Goal: Task Accomplishment & Management: Use online tool/utility

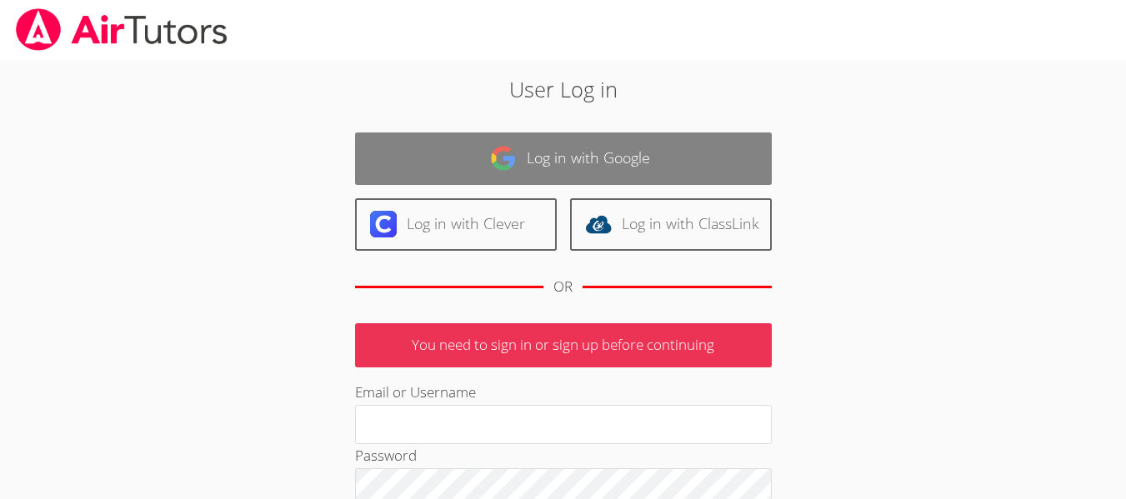
click at [639, 177] on link "Log in with Google" at bounding box center [563, 158] width 417 height 52
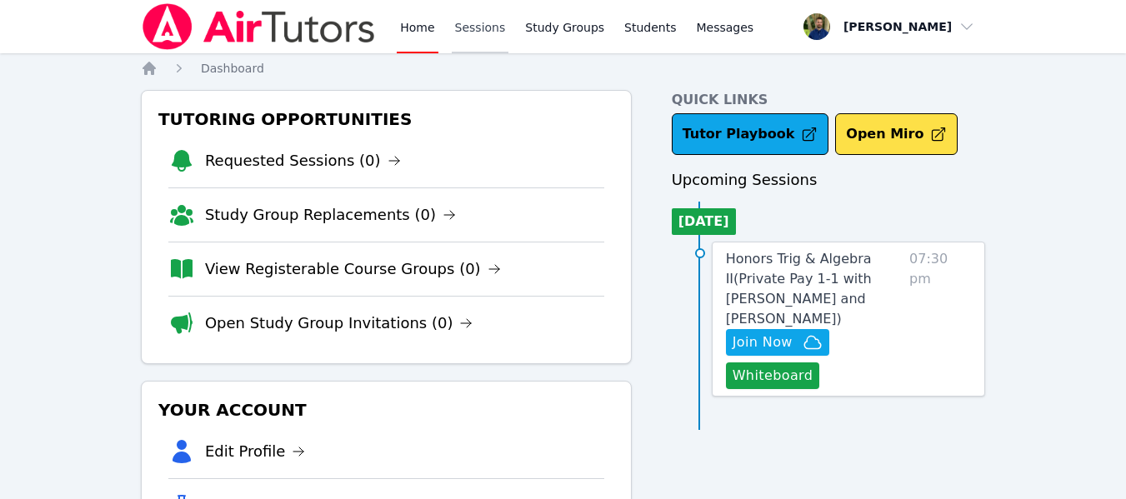
click at [470, 32] on link "Sessions" at bounding box center [480, 26] width 57 height 53
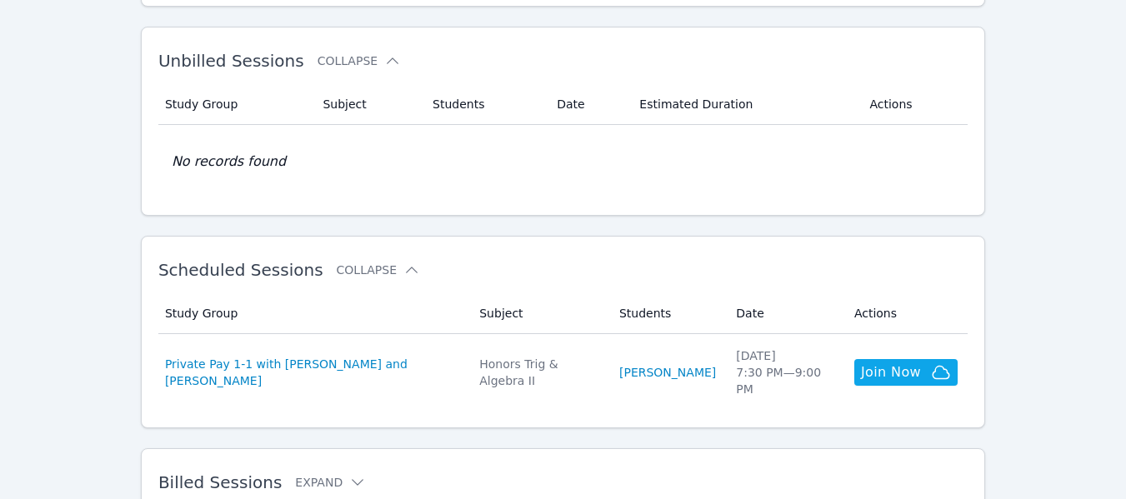
scroll to position [273, 0]
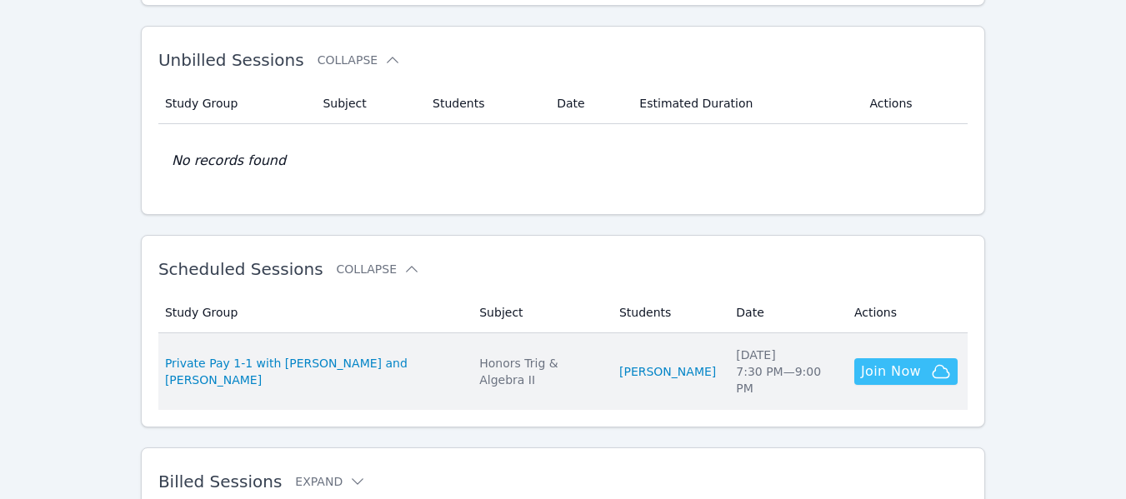
click at [906, 362] on span "Join Now" at bounding box center [891, 372] width 60 height 20
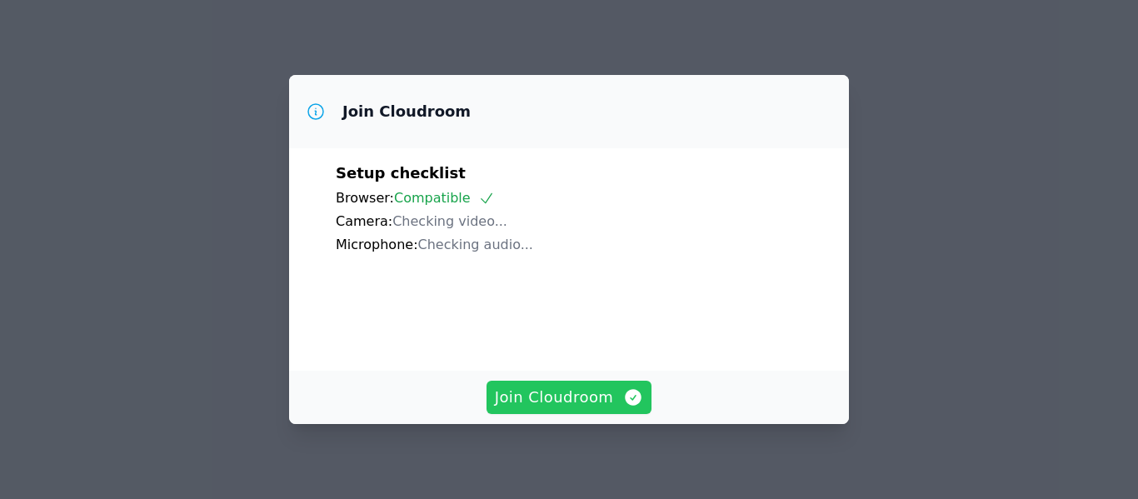
click at [550, 404] on span "Join Cloudroom" at bounding box center [569, 397] width 149 height 23
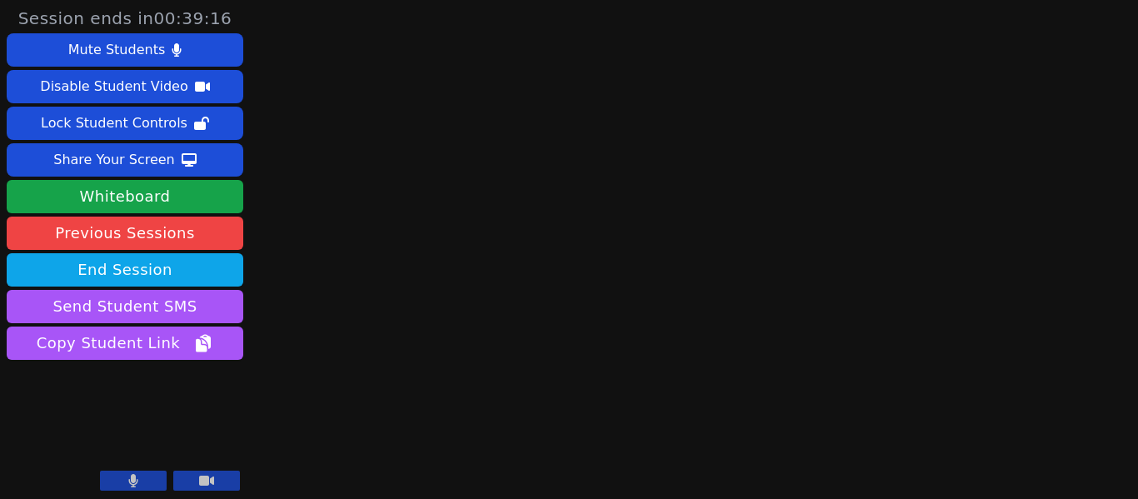
click at [597, 192] on main at bounding box center [694, 249] width 296 height 499
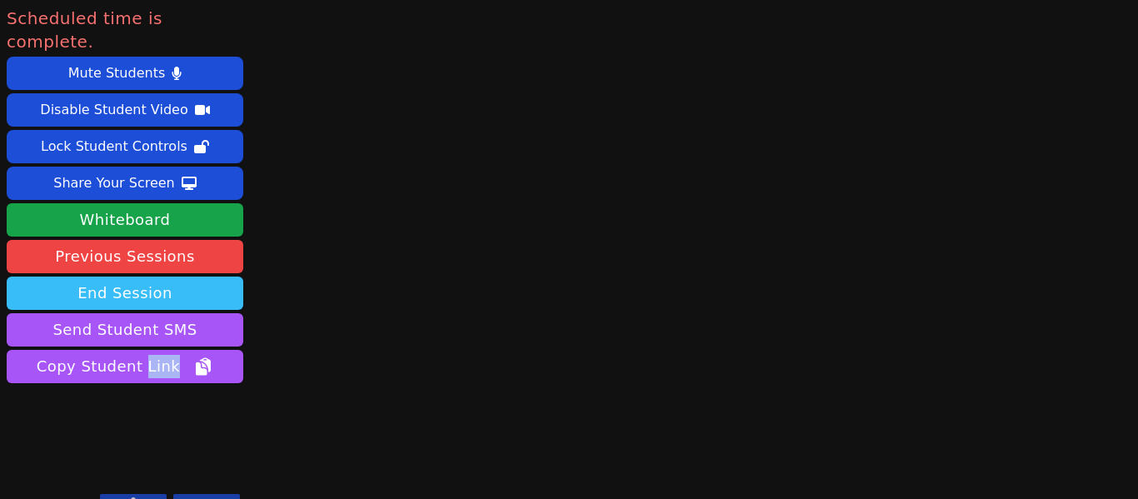
click at [121, 277] on button "End Session" at bounding box center [125, 293] width 237 height 33
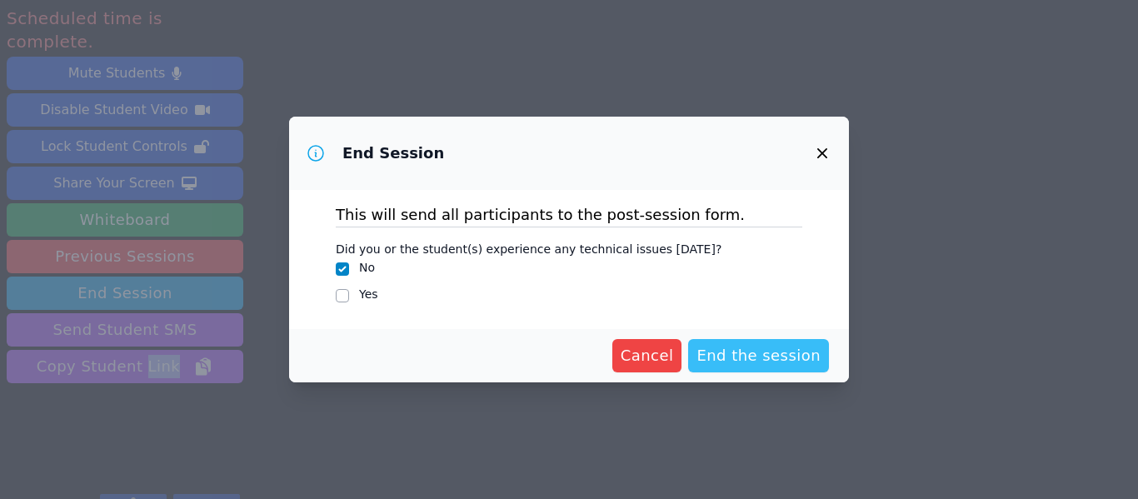
click at [747, 349] on span "End the session" at bounding box center [759, 355] width 124 height 23
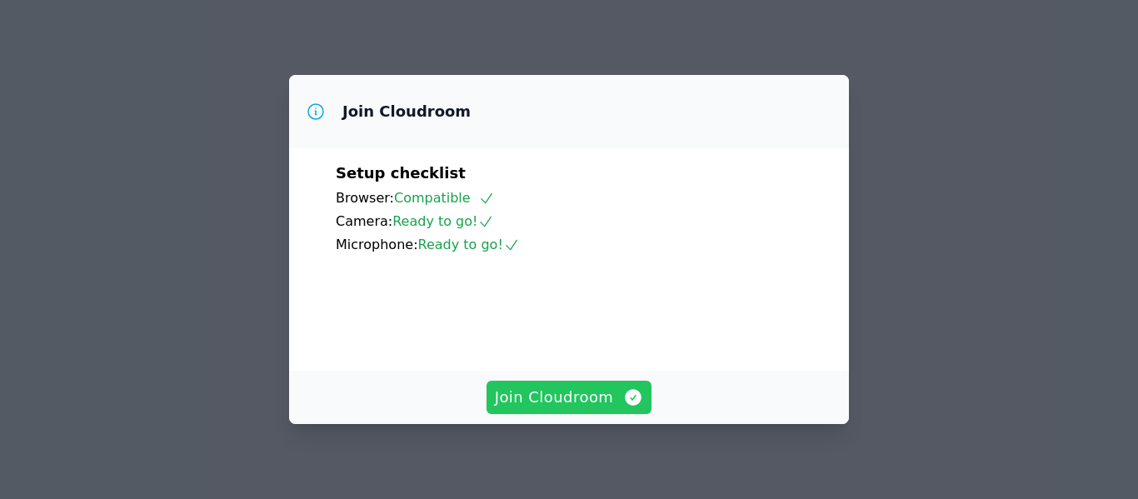
click at [519, 386] on span "Join Cloudroom" at bounding box center [569, 397] width 149 height 23
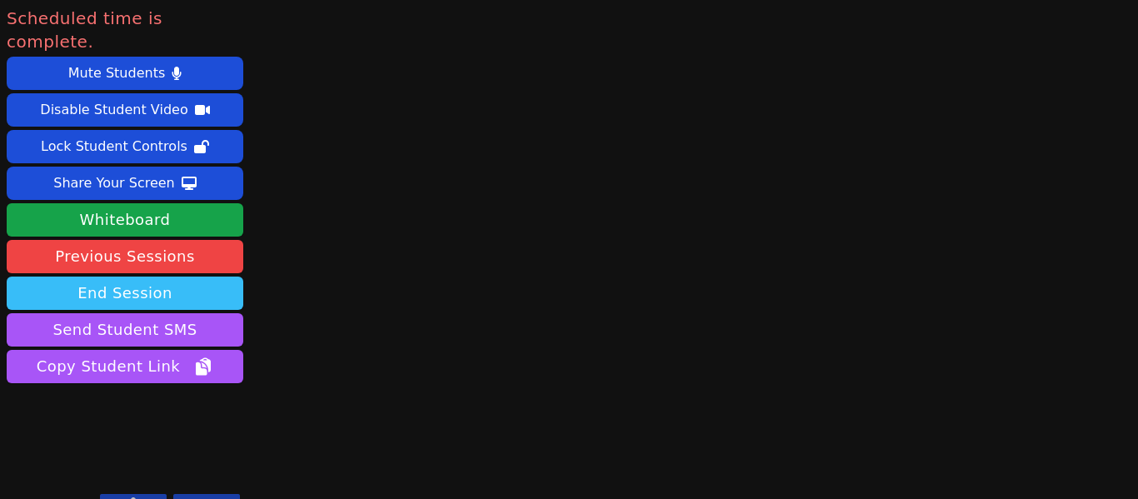
click at [116, 277] on button "End Session" at bounding box center [125, 293] width 237 height 33
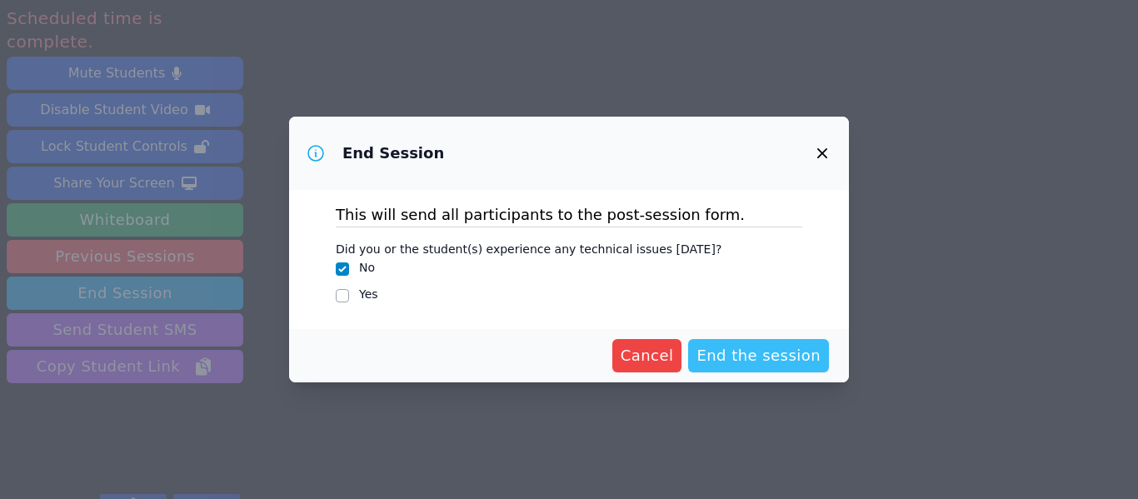
click at [735, 352] on span "End the session" at bounding box center [759, 355] width 124 height 23
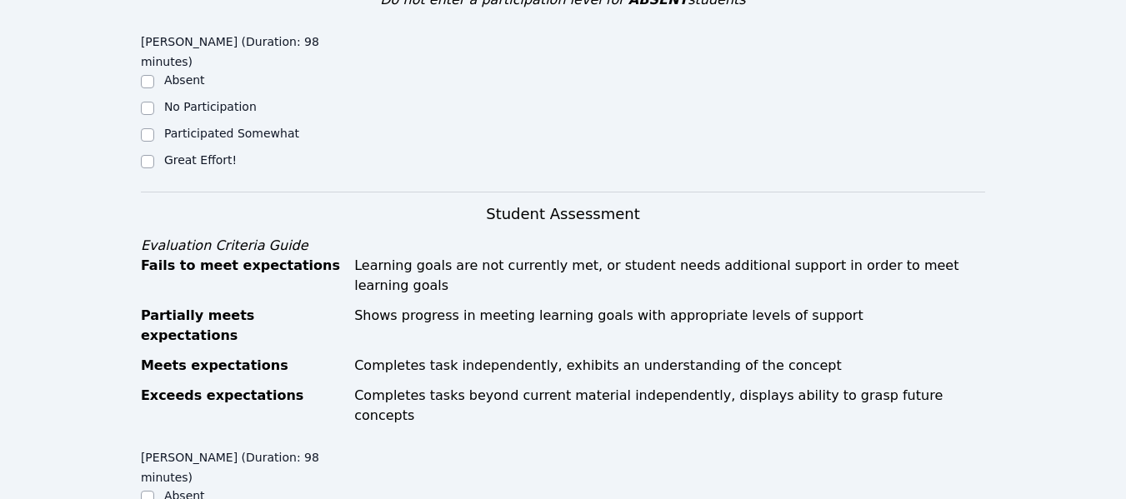
scroll to position [375, 0]
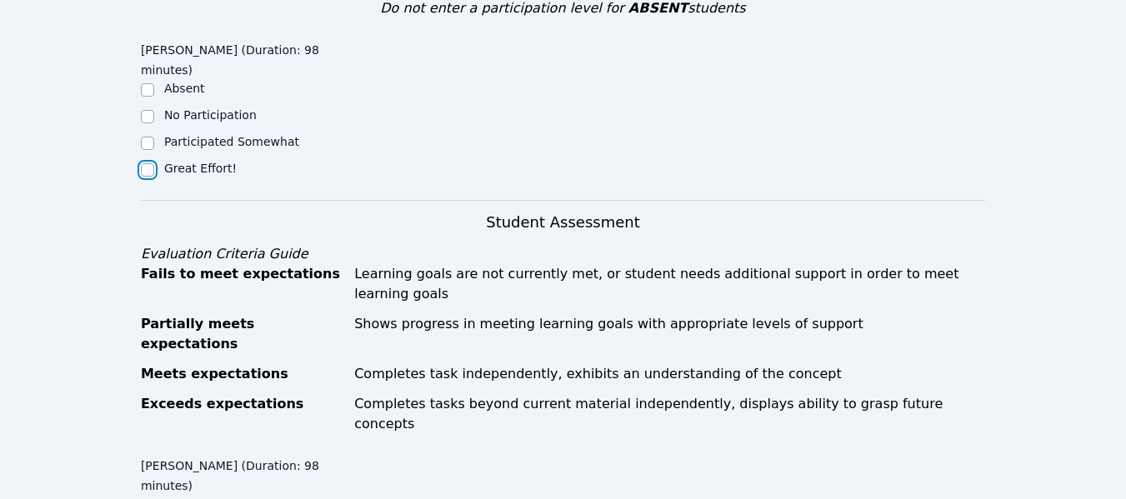
click at [147, 168] on input "Great Effort!" at bounding box center [147, 169] width 13 height 13
checkbox input "true"
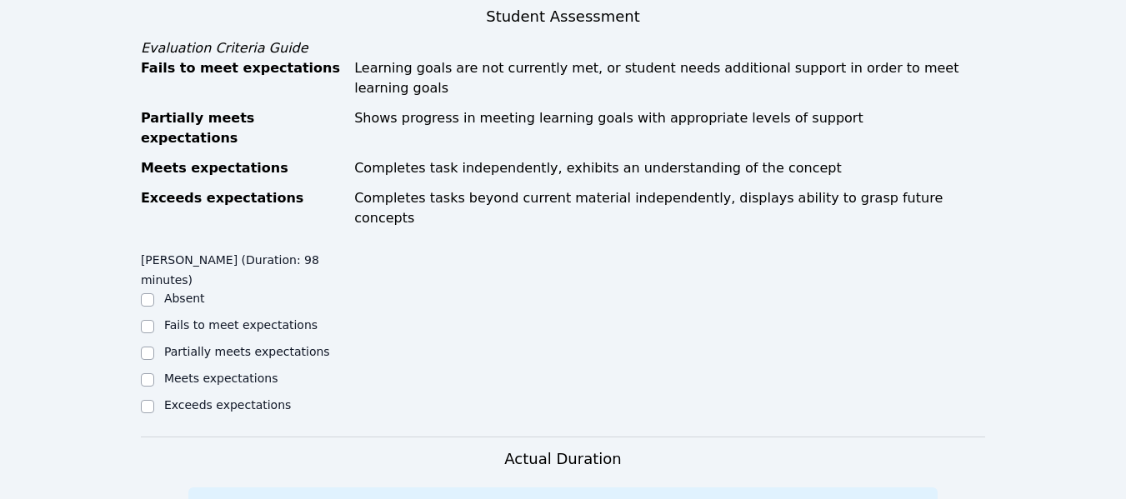
scroll to position [588, 0]
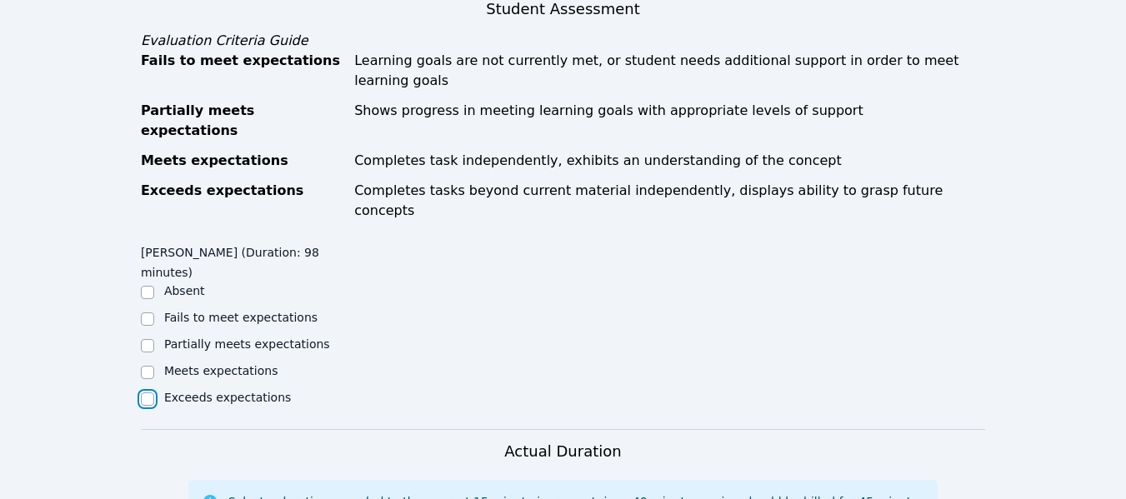
click at [142, 392] on input "Exceeds expectations" at bounding box center [147, 398] width 13 height 13
checkbox input "true"
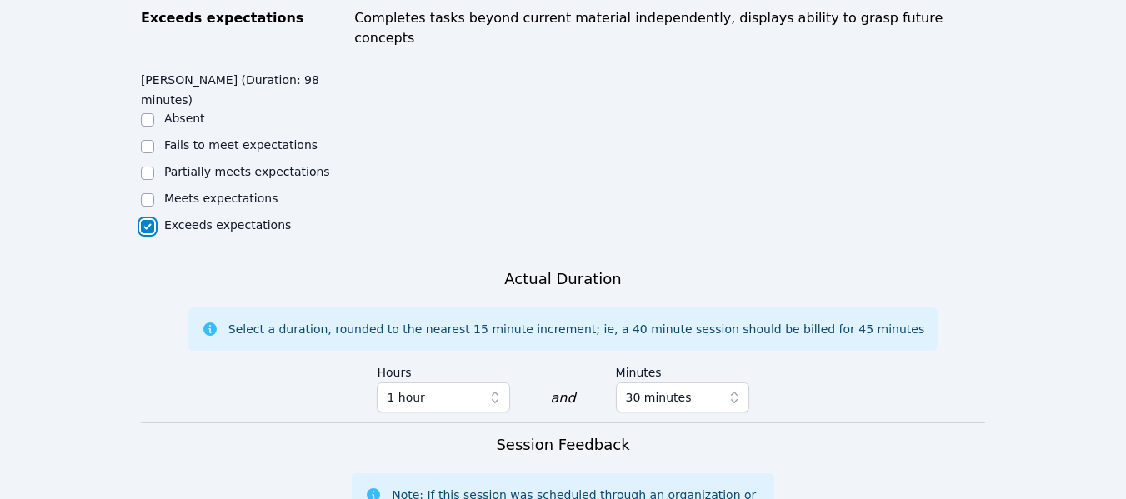
scroll to position [762, 0]
click at [681, 387] on span "30 minutes" at bounding box center [671, 397] width 90 height 20
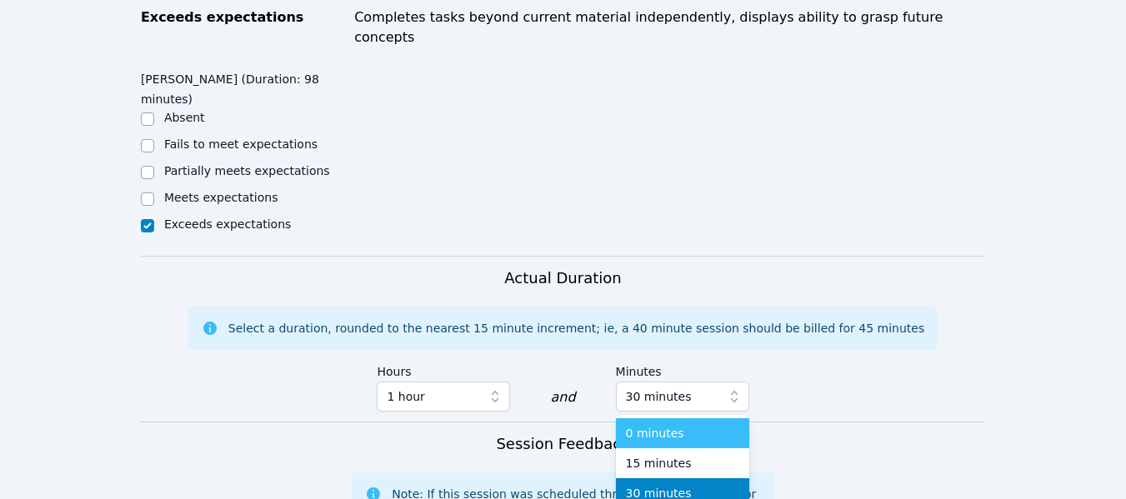
click at [658, 425] on span "0 minutes" at bounding box center [655, 433] width 58 height 17
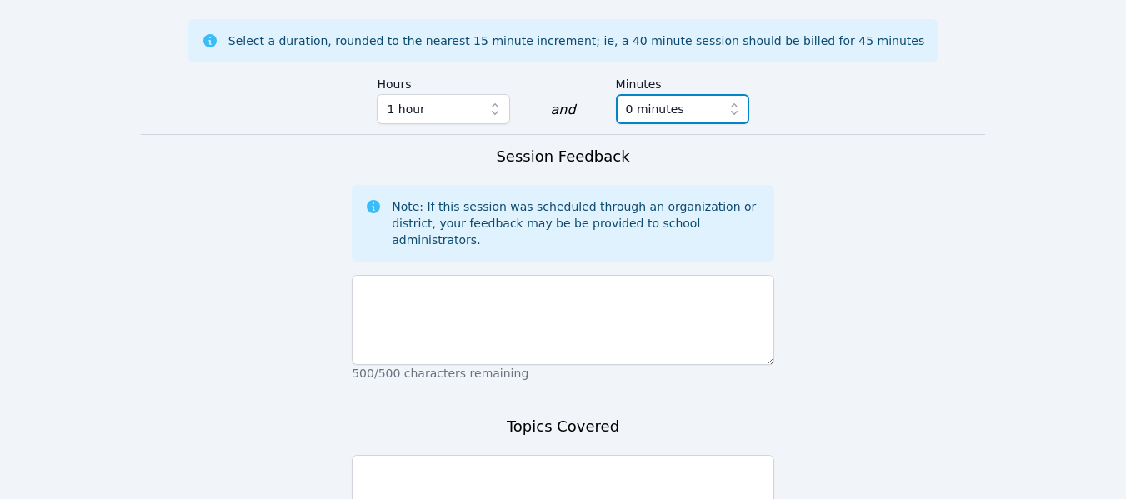
scroll to position [1050, 0]
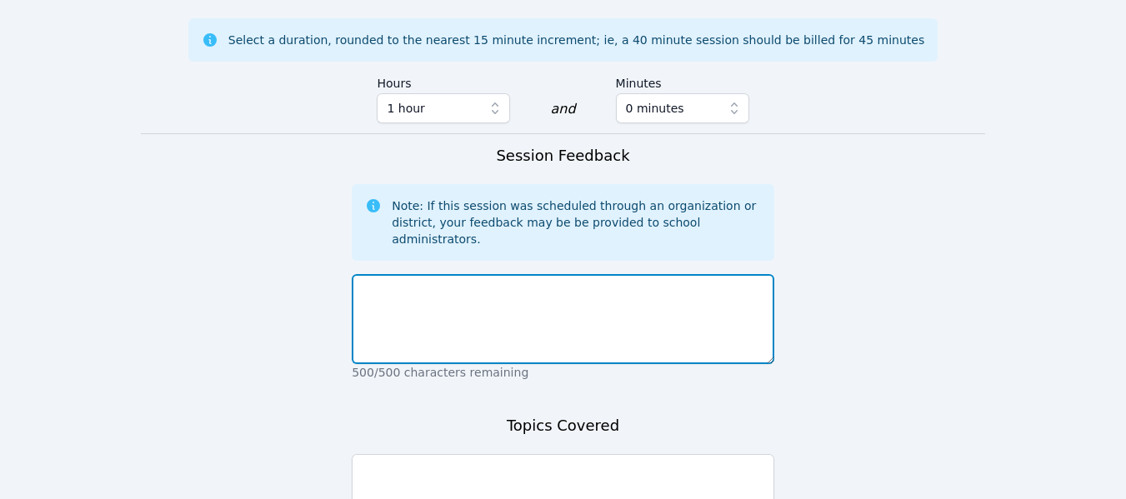
click at [579, 274] on textarea at bounding box center [563, 319] width 422 height 90
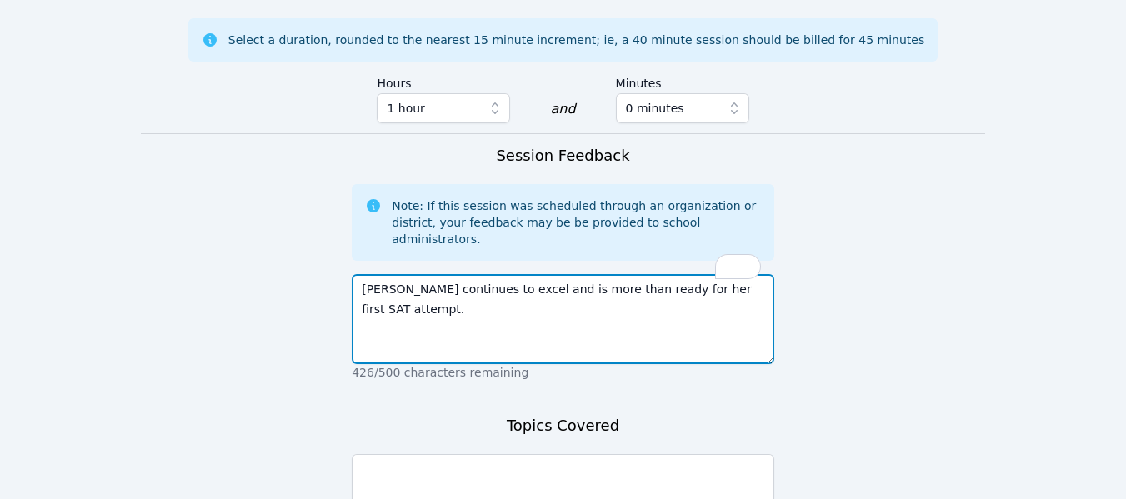
type textarea "[PERSON_NAME] continues to excel and is more than ready for her first SAT attem…"
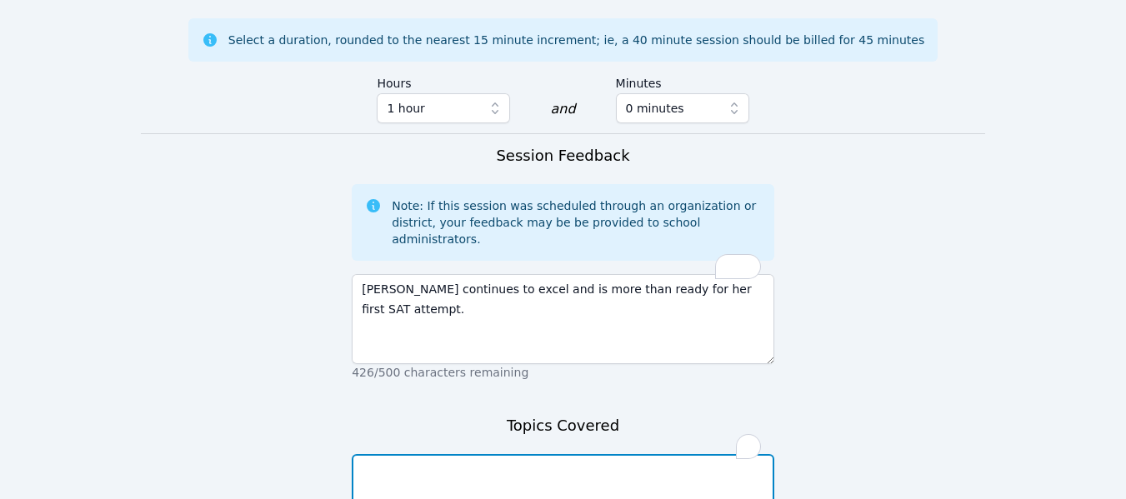
click at [482, 454] on textarea "To enrich screen reader interactions, please activate Accessibility in Grammarl…" at bounding box center [563, 499] width 422 height 90
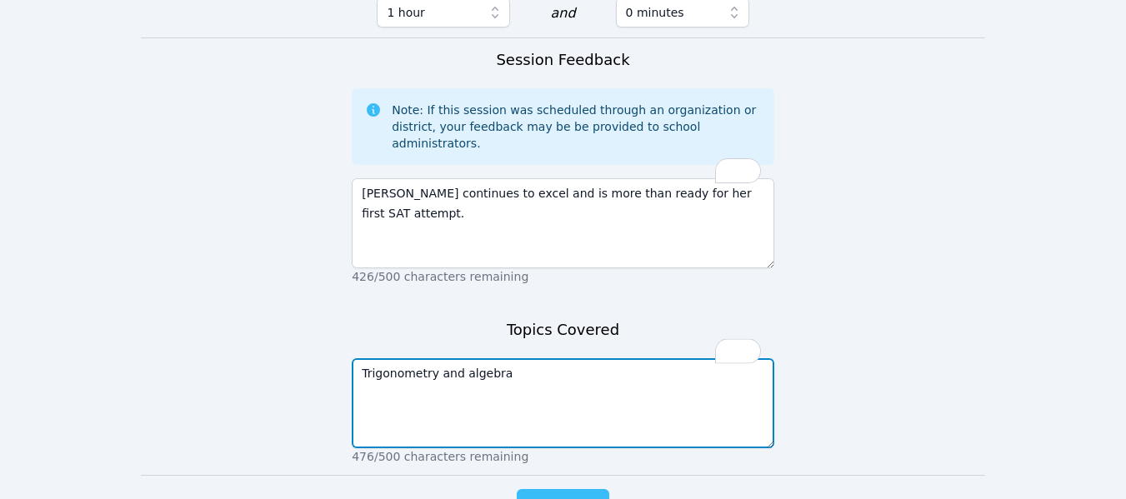
scroll to position [1147, 0]
type textarea "Trigonometry and algebra"
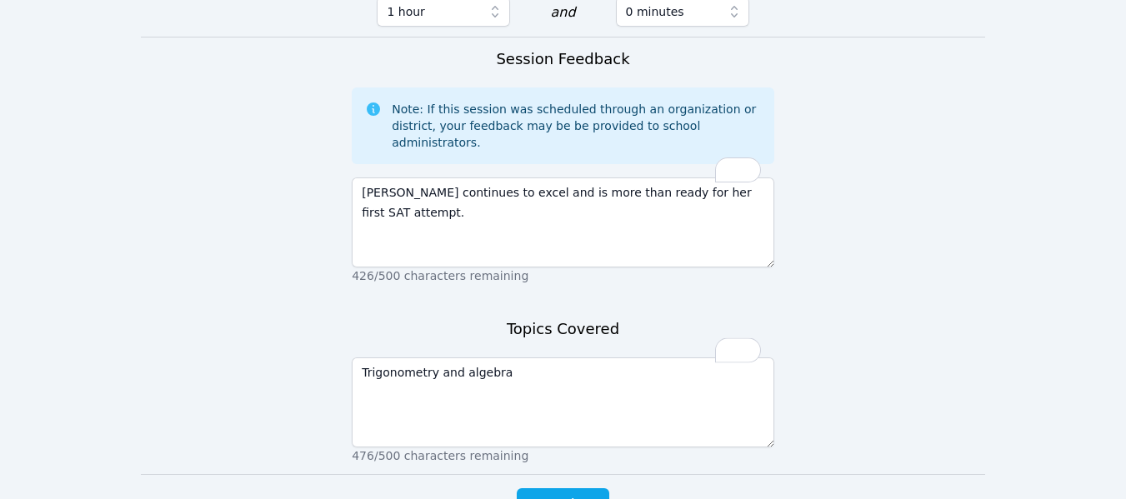
click at [564, 488] on button "Complete" at bounding box center [563, 504] width 92 height 33
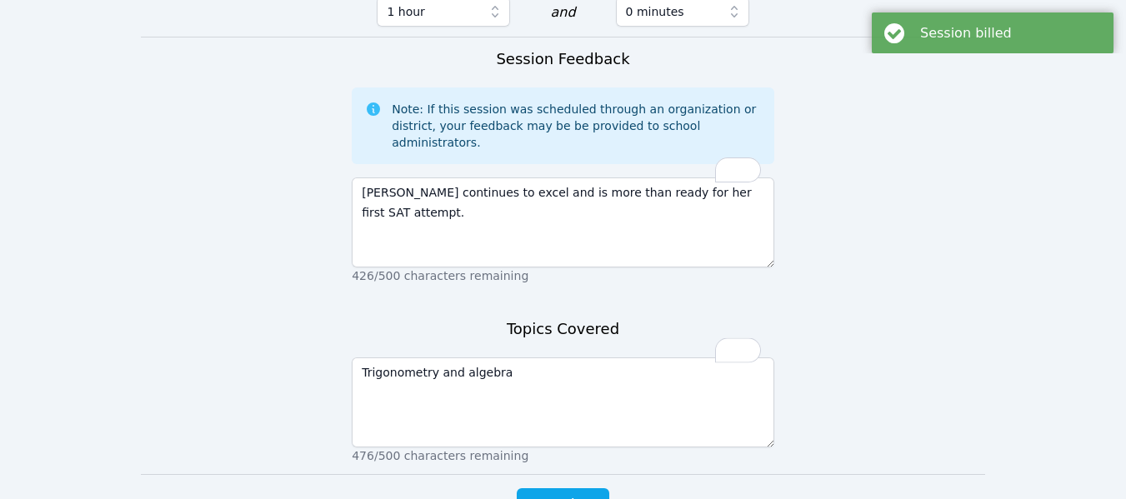
scroll to position [0, 0]
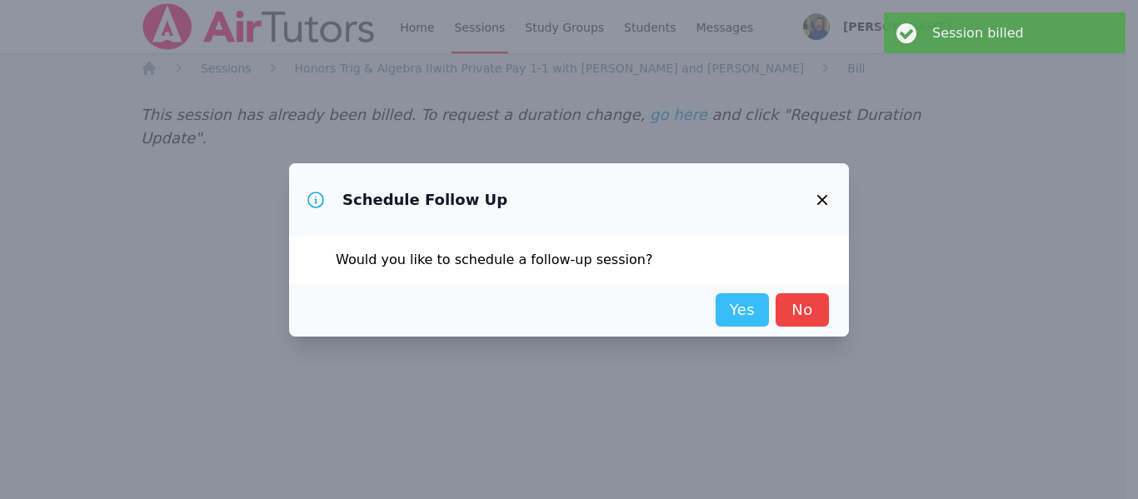
click at [755, 322] on link "Yes" at bounding box center [742, 309] width 53 height 33
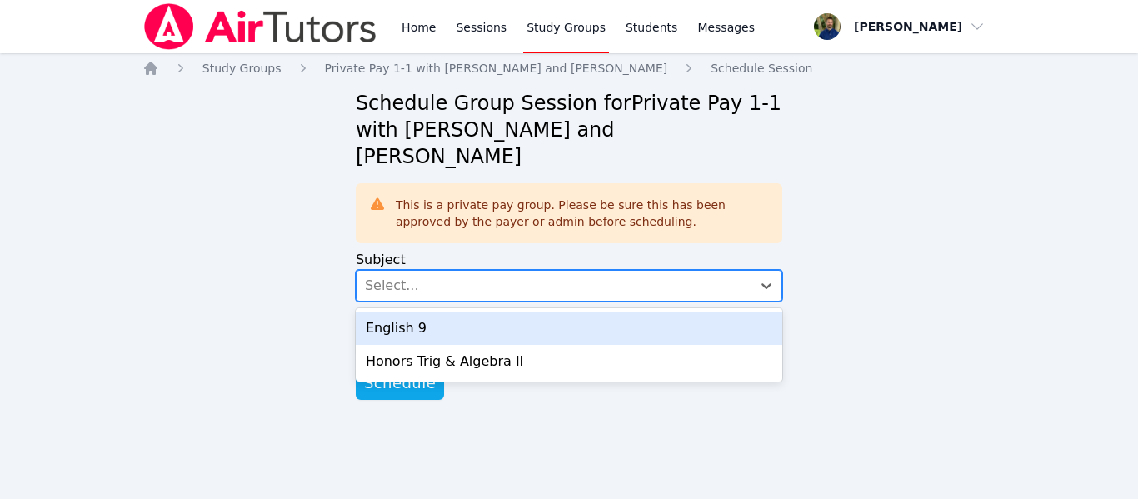
click at [603, 271] on div "Select..." at bounding box center [554, 286] width 394 height 30
click at [460, 312] on div "English 9" at bounding box center [569, 328] width 427 height 33
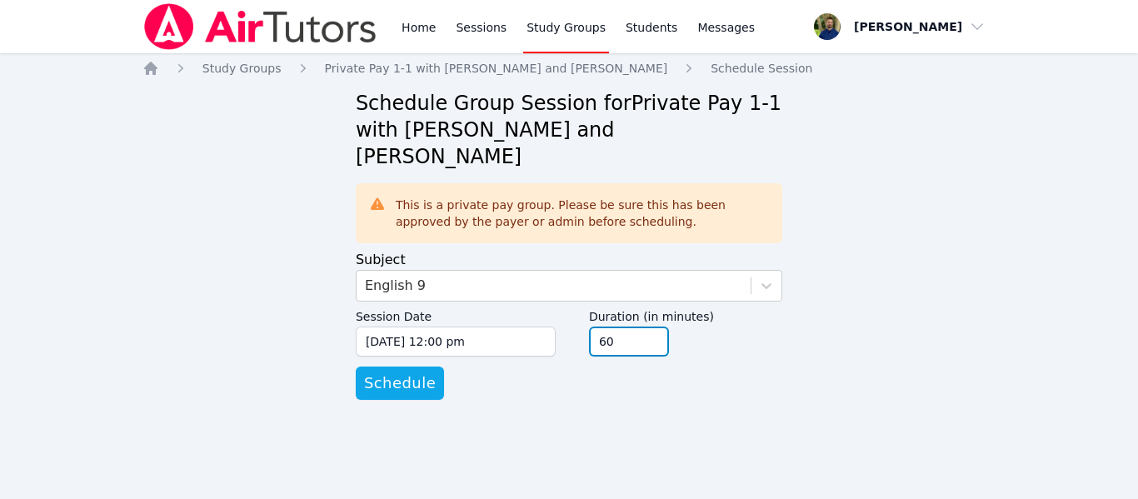
click at [622, 327] on input "60" at bounding box center [629, 342] width 80 height 30
type input "45"
click at [651, 327] on input "45" at bounding box center [629, 342] width 80 height 30
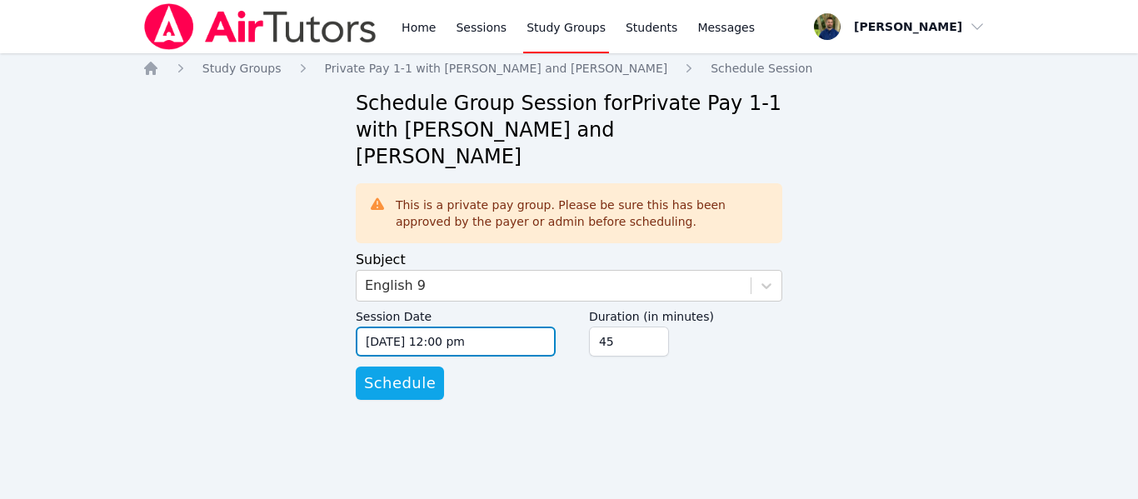
click at [496, 327] on input "[DATE] 12:00 pm" at bounding box center [456, 342] width 200 height 30
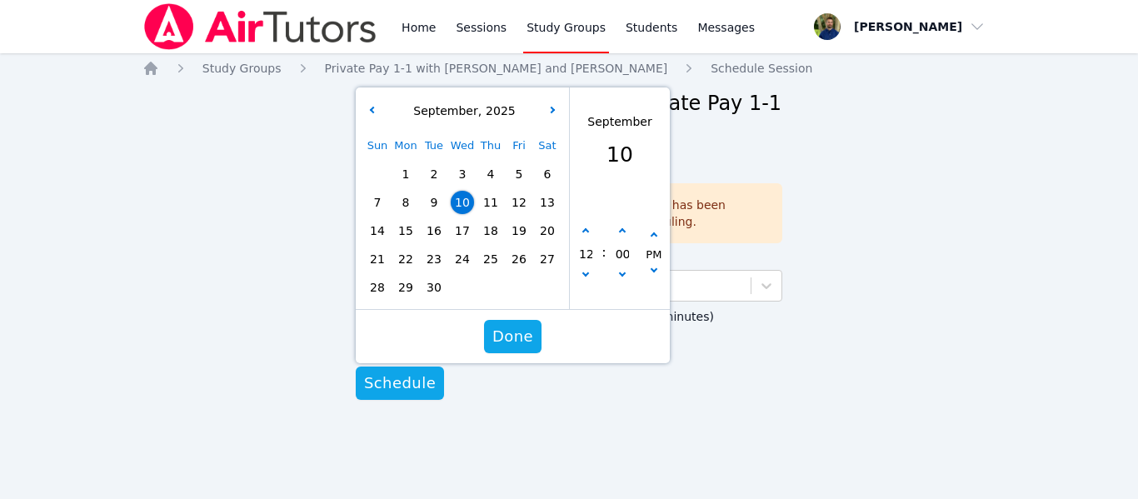
click at [487, 191] on span "11" at bounding box center [490, 202] width 23 height 23
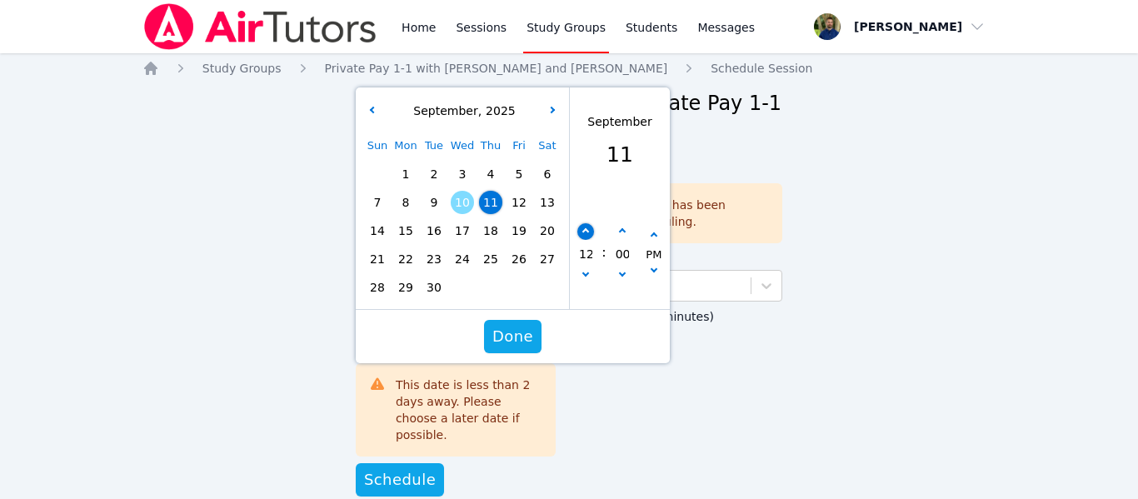
click at [578, 223] on button "button" at bounding box center [585, 231] width 17 height 17
type input "[DATE] 01:00 pm"
type input "01"
click at [578, 223] on button "button" at bounding box center [585, 231] width 17 height 17
type input "[DATE] 02:00 pm"
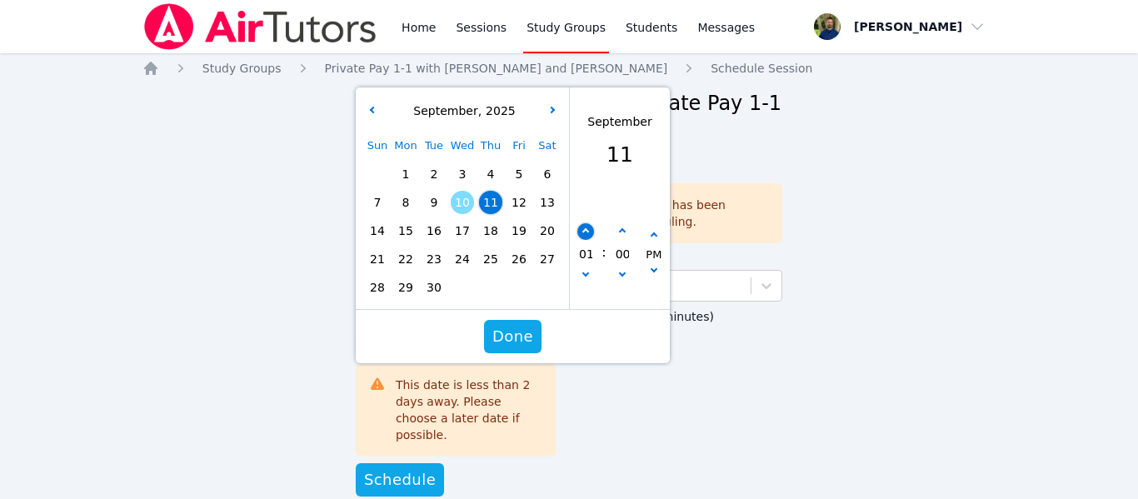
type input "02"
click at [578, 223] on button "button" at bounding box center [585, 231] width 17 height 17
type input "[DATE] 03:00 pm"
type input "03"
click at [578, 223] on button "button" at bounding box center [585, 231] width 17 height 17
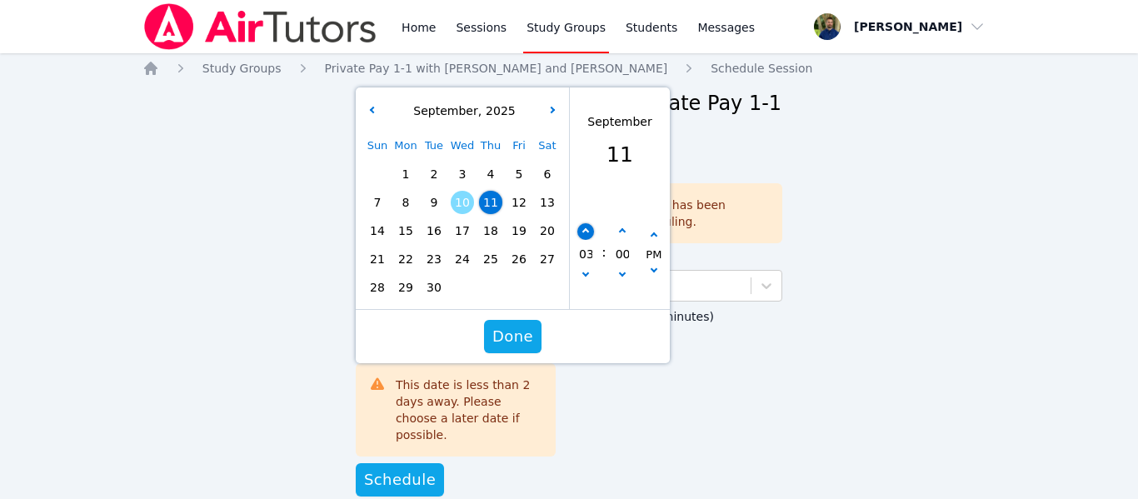
type input "[DATE] 04:00 pm"
type input "04"
click at [578, 223] on button "button" at bounding box center [585, 231] width 17 height 17
type input "[DATE] 05:00 pm"
type input "05"
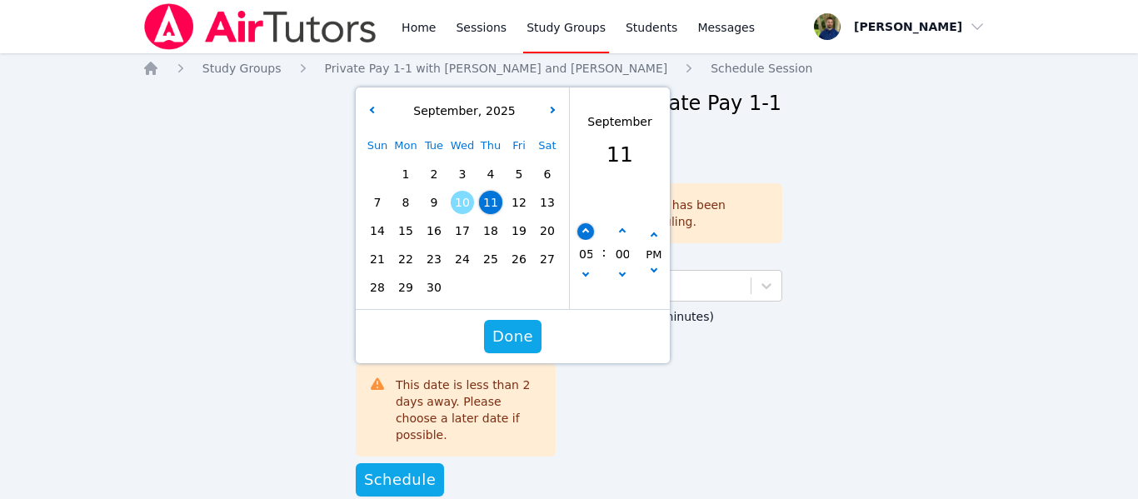
click at [578, 223] on button "button" at bounding box center [585, 231] width 17 height 17
type input "[DATE] 06:00 pm"
type input "06"
click at [578, 223] on button "button" at bounding box center [585, 231] width 17 height 17
type input "[DATE] 07:00 pm"
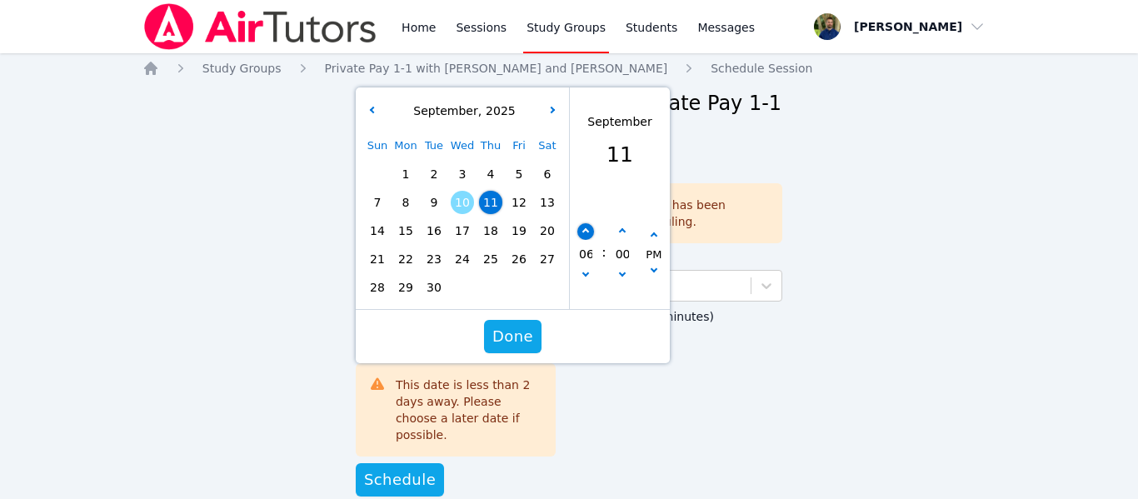
type input "07"
click at [511, 325] on span "Done" at bounding box center [512, 336] width 41 height 23
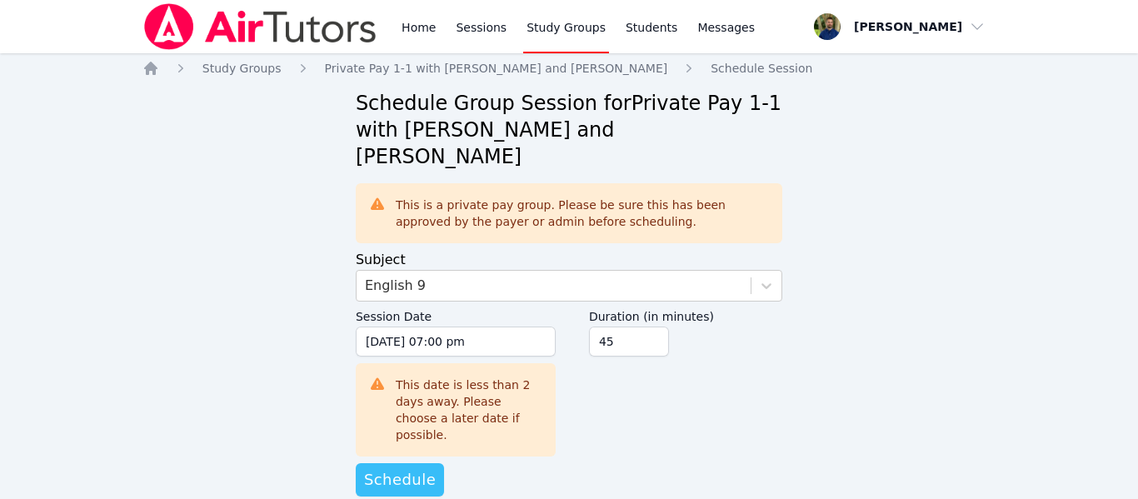
click at [389, 468] on span "Schedule" at bounding box center [400, 479] width 72 height 23
